Goal: Find specific page/section: Find specific page/section

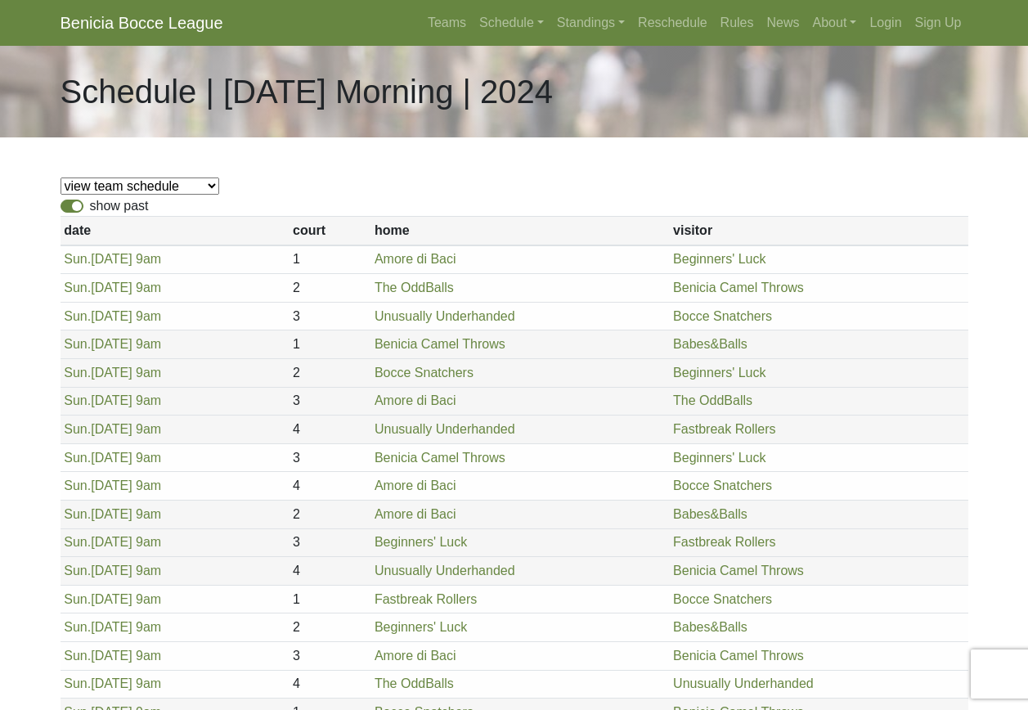
click at [90, 205] on label "show past" at bounding box center [119, 206] width 59 height 20
click at [90, 205] on input "show past" at bounding box center [95, 201] width 11 height 11
checkbox input "false"
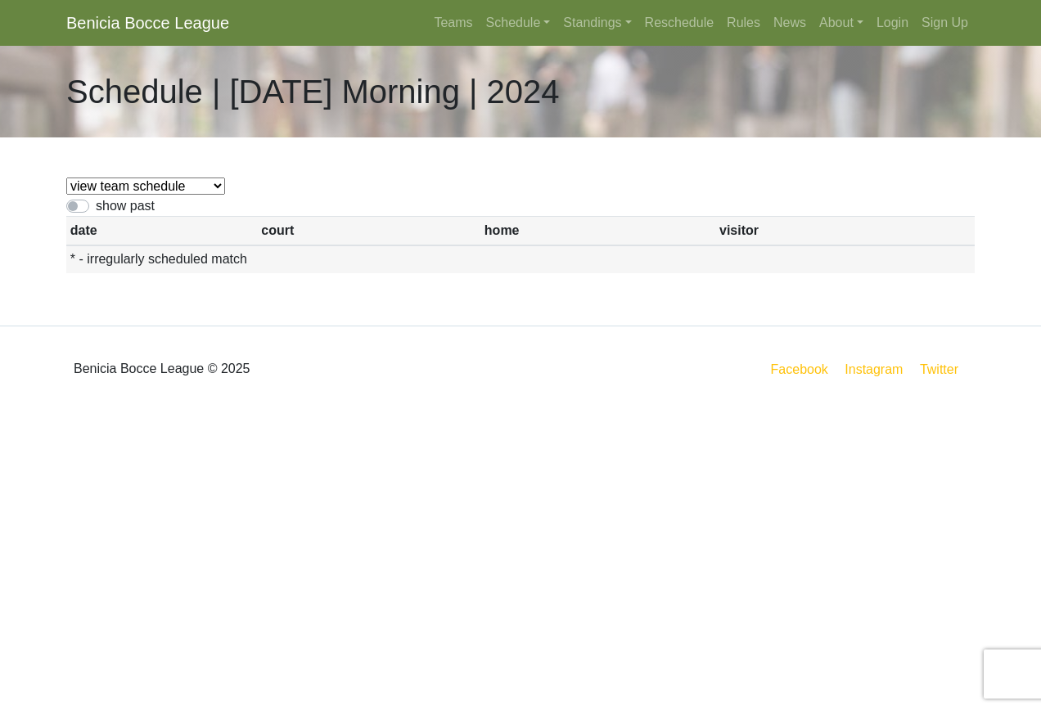
click at [153, 184] on select "view team schedule Amore di Baci Benicia Camel Throws Unusually Underhanded Fas…" at bounding box center [145, 186] width 159 height 17
click at [513, 22] on link "Schedule" at bounding box center [518, 23] width 78 height 33
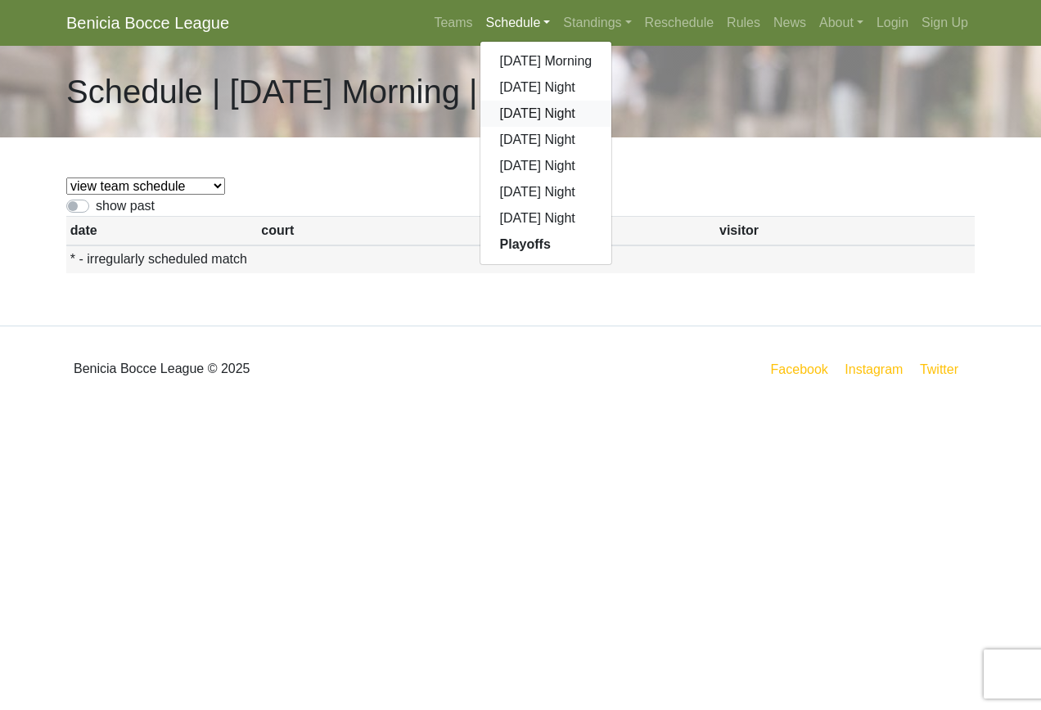
click at [524, 113] on link "[DATE] Night" at bounding box center [546, 114] width 132 height 26
